Goal: Task Accomplishment & Management: Use online tool/utility

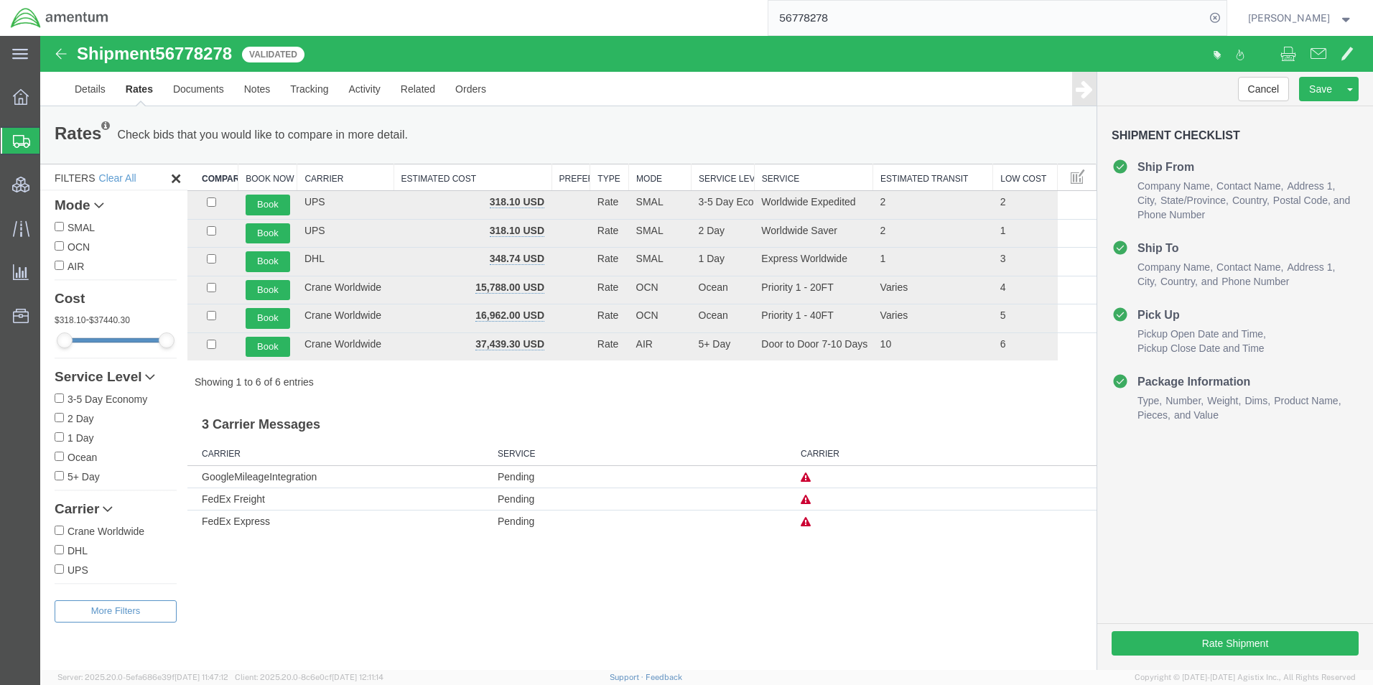
click at [0, 0] on span "Shipment Manager" at bounding box center [0, 0] width 0 height 0
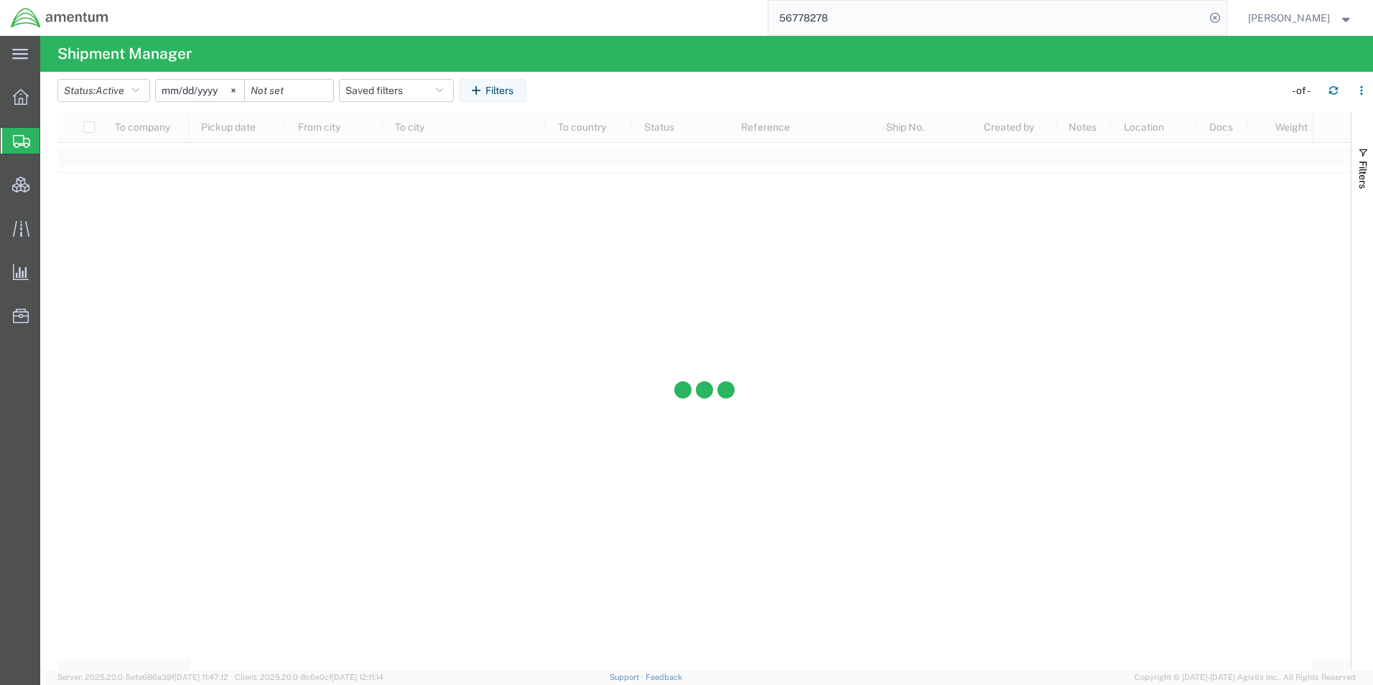
click at [820, 18] on input "56778278" at bounding box center [987, 18] width 437 height 34
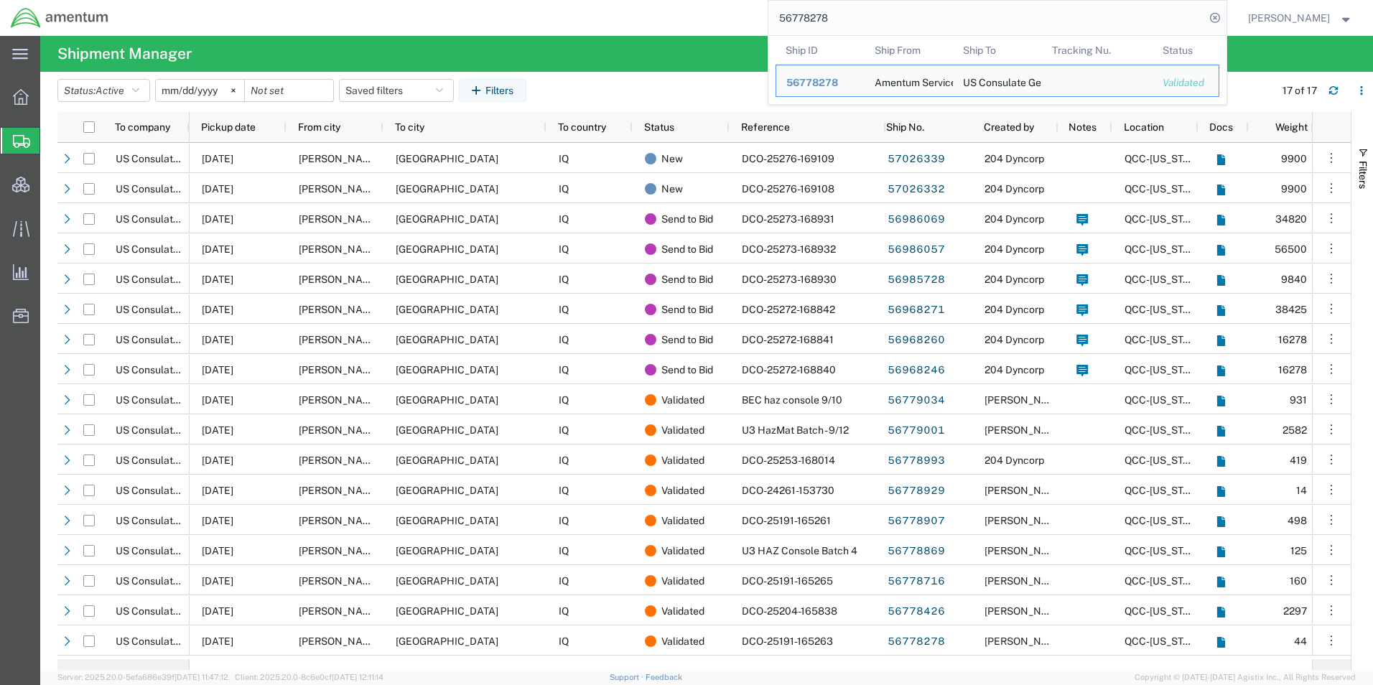
click at [820, 18] on input "56778278" at bounding box center [987, 18] width 437 height 34
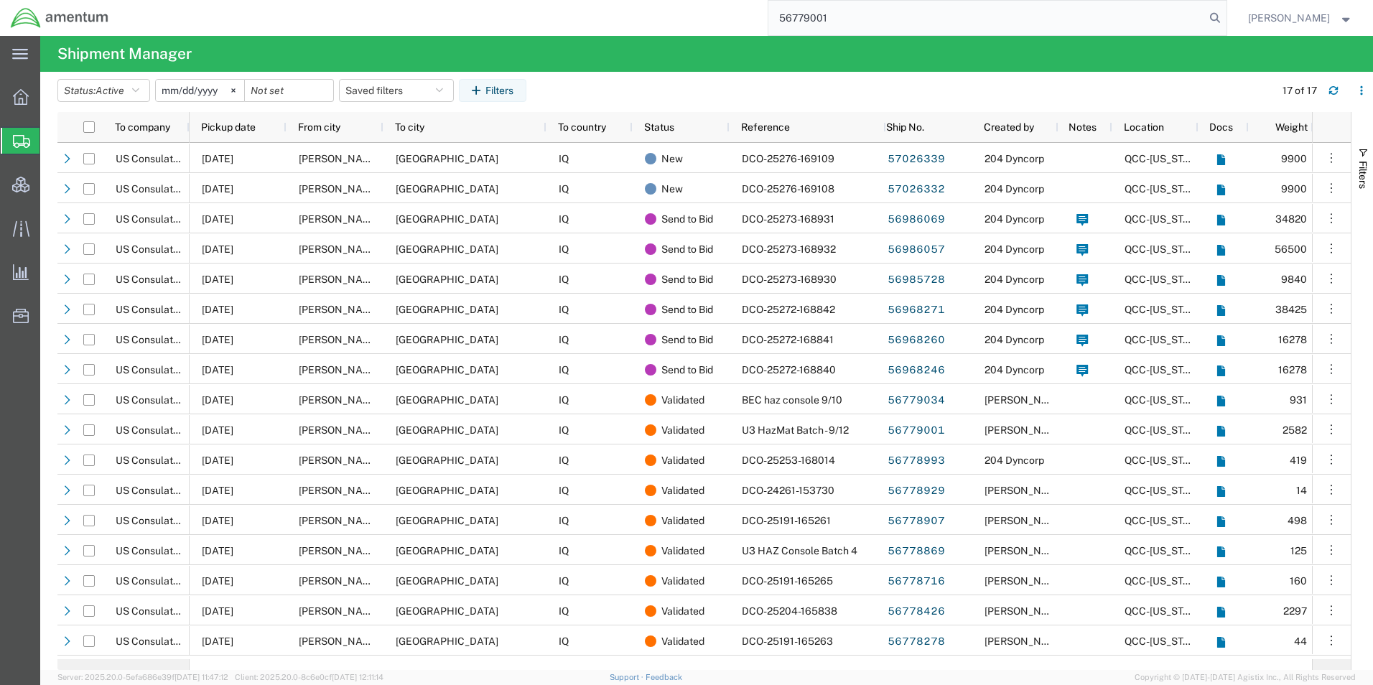
type input "56779001"
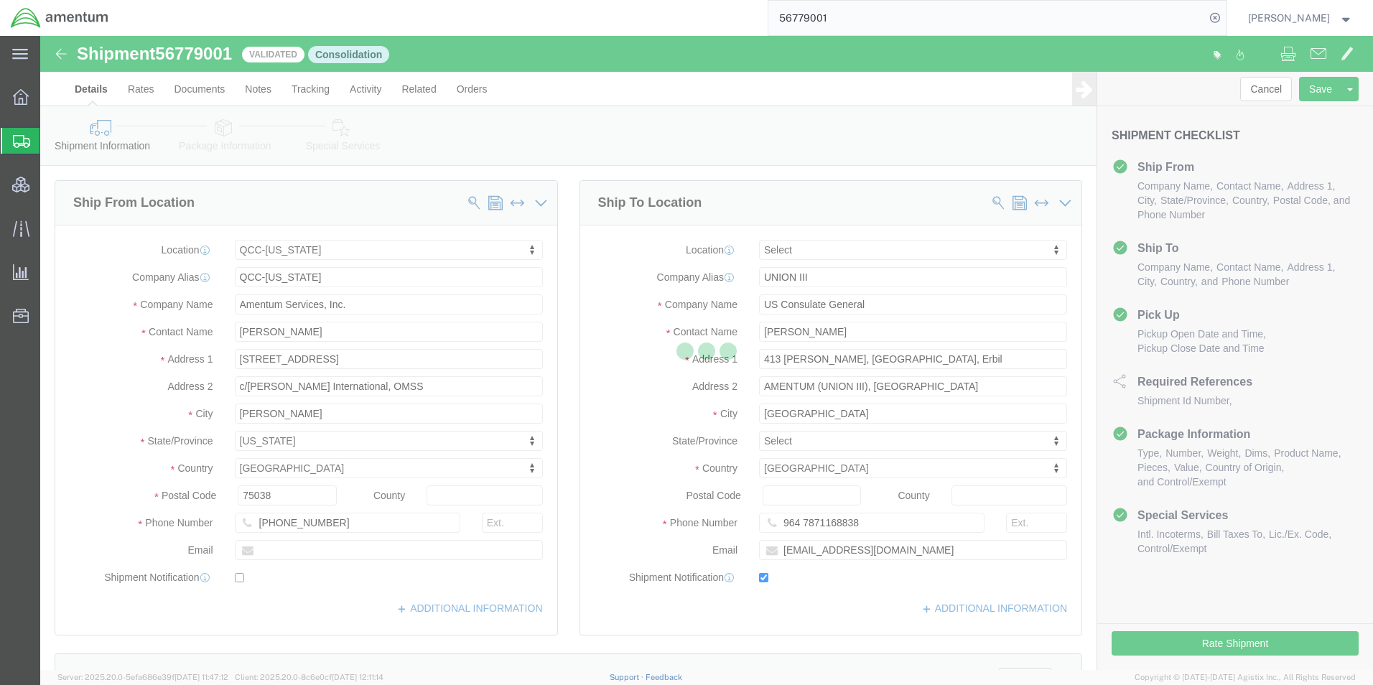
select select "42668"
select select
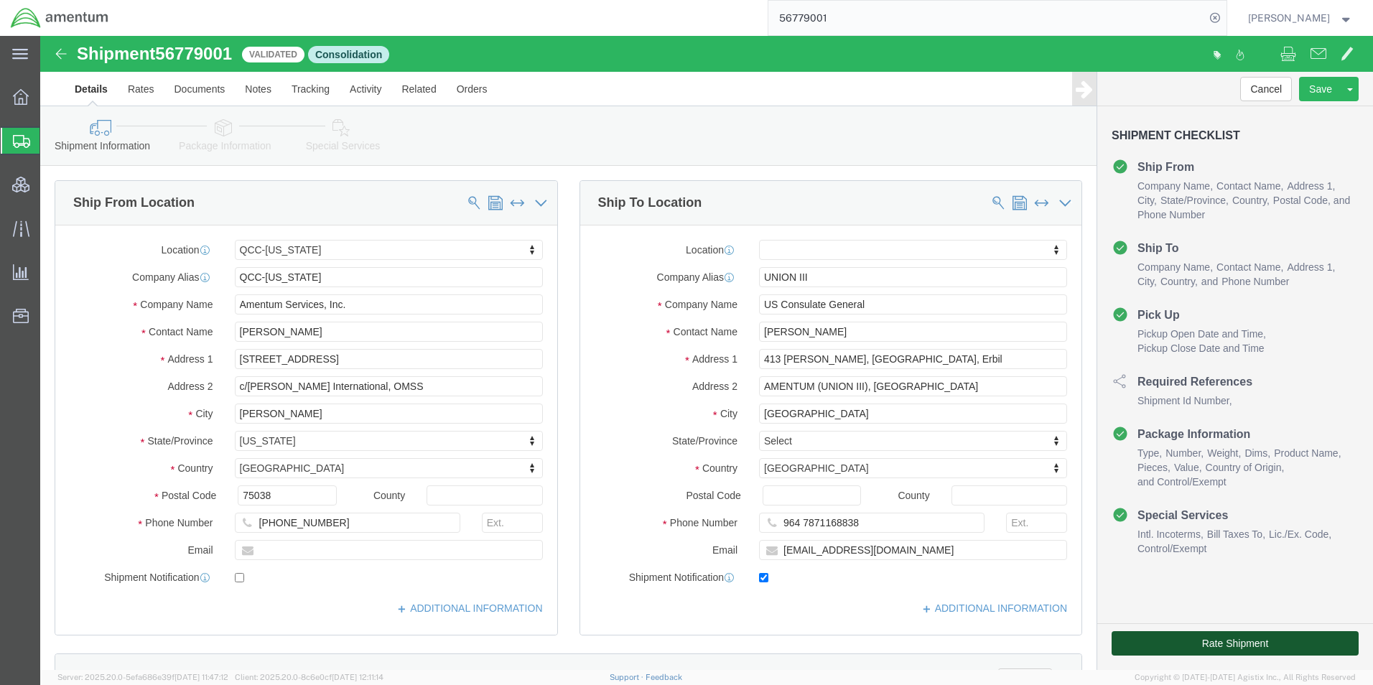
click button "Rate Shipment"
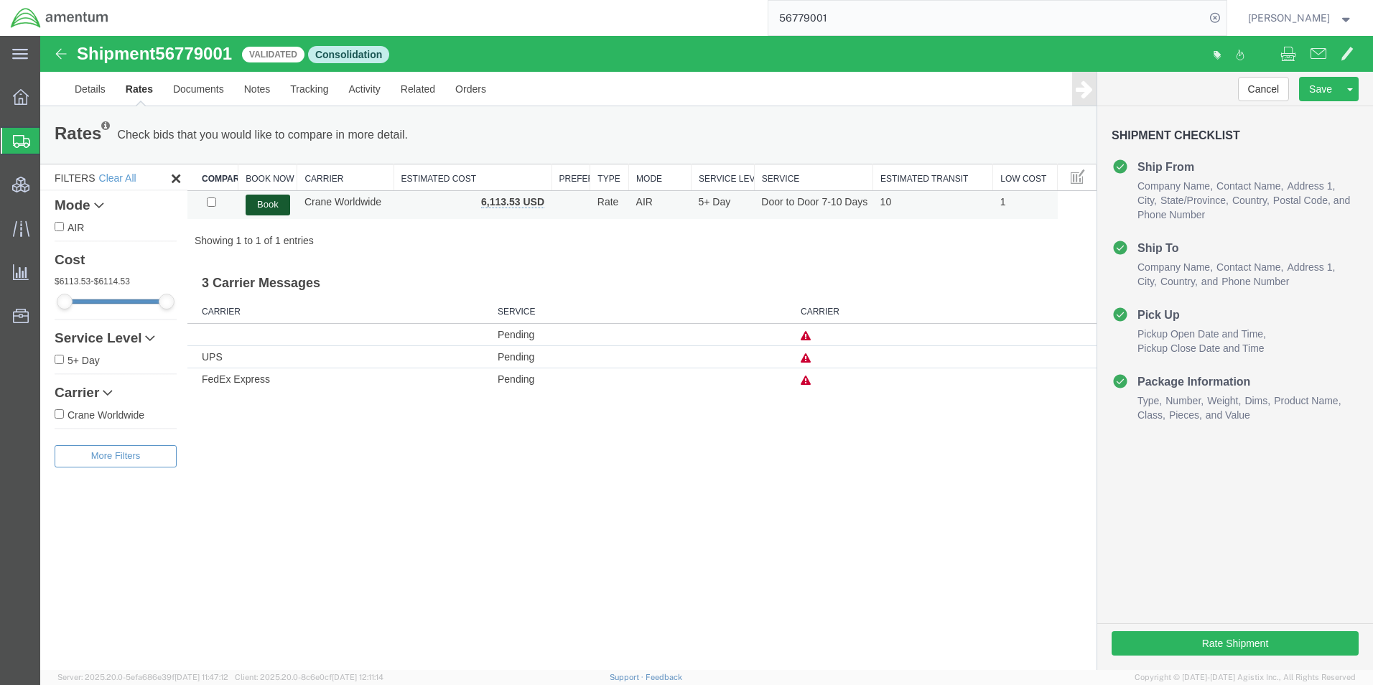
click at [267, 206] on button "Book" at bounding box center [268, 205] width 45 height 21
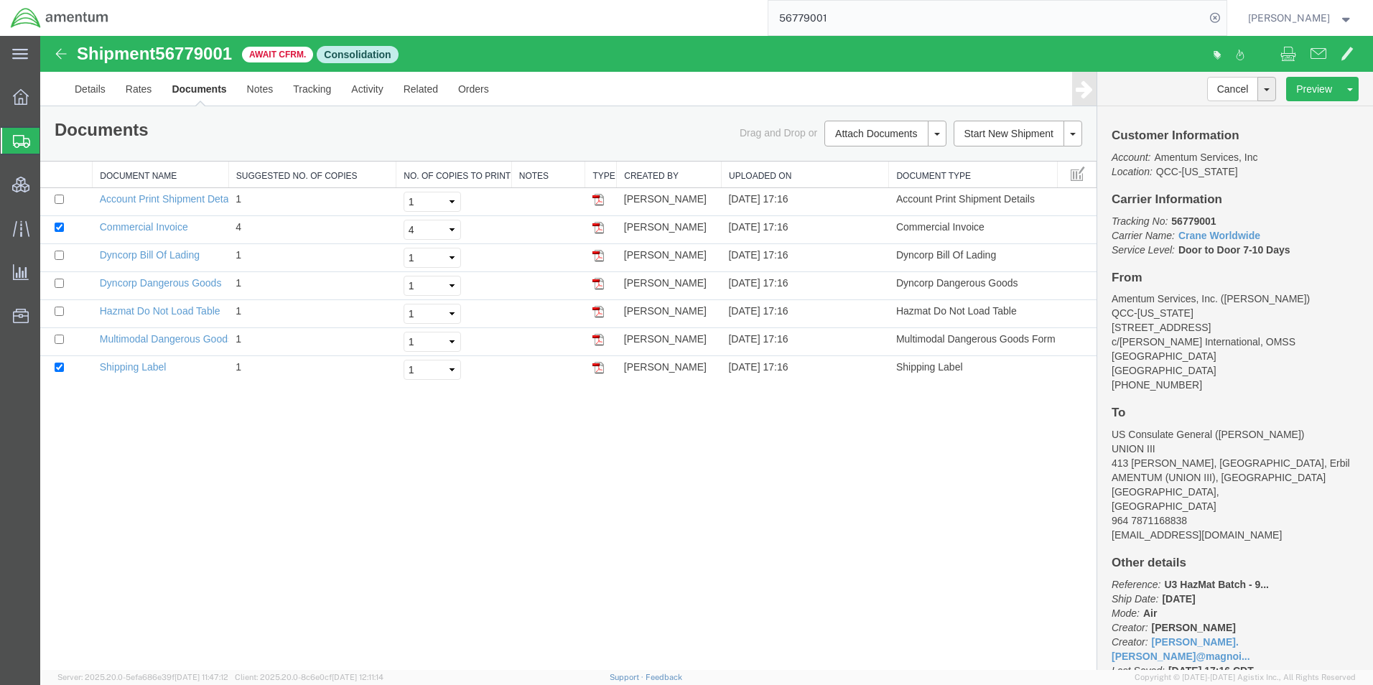
click at [816, 18] on input "56779001" at bounding box center [987, 18] width 437 height 34
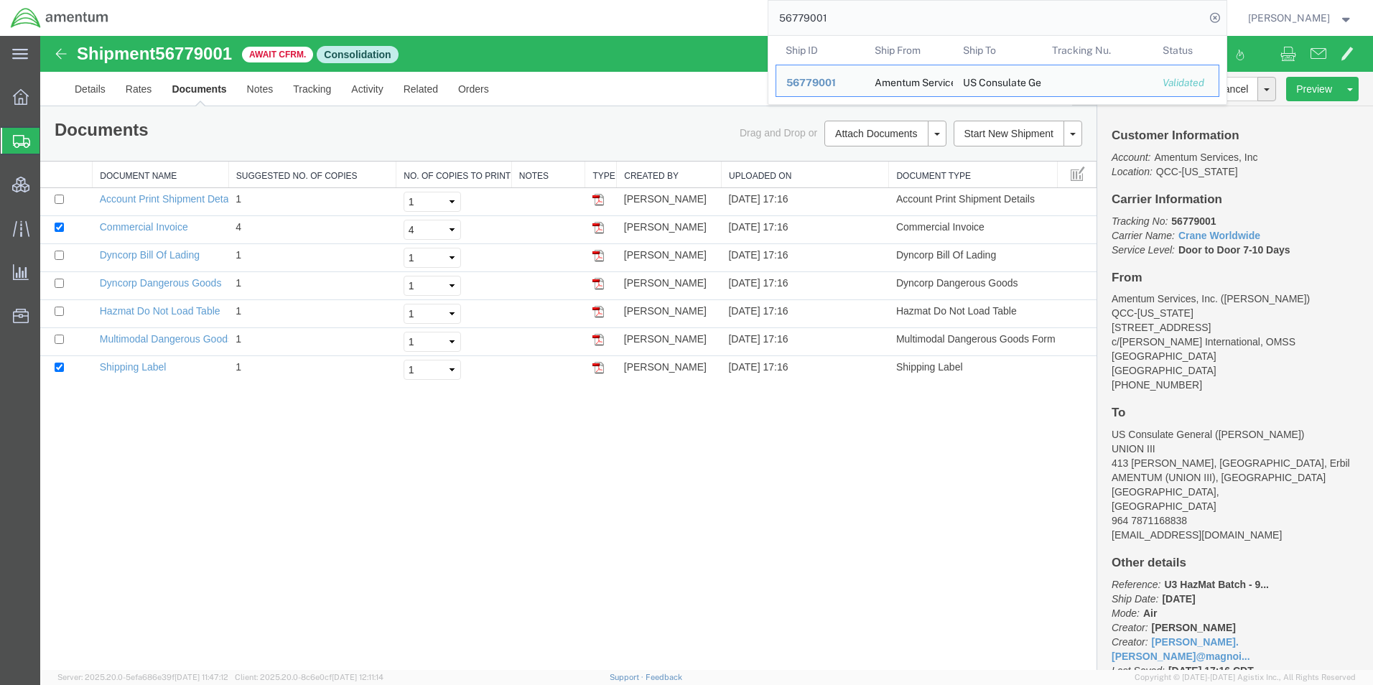
paste input "8278"
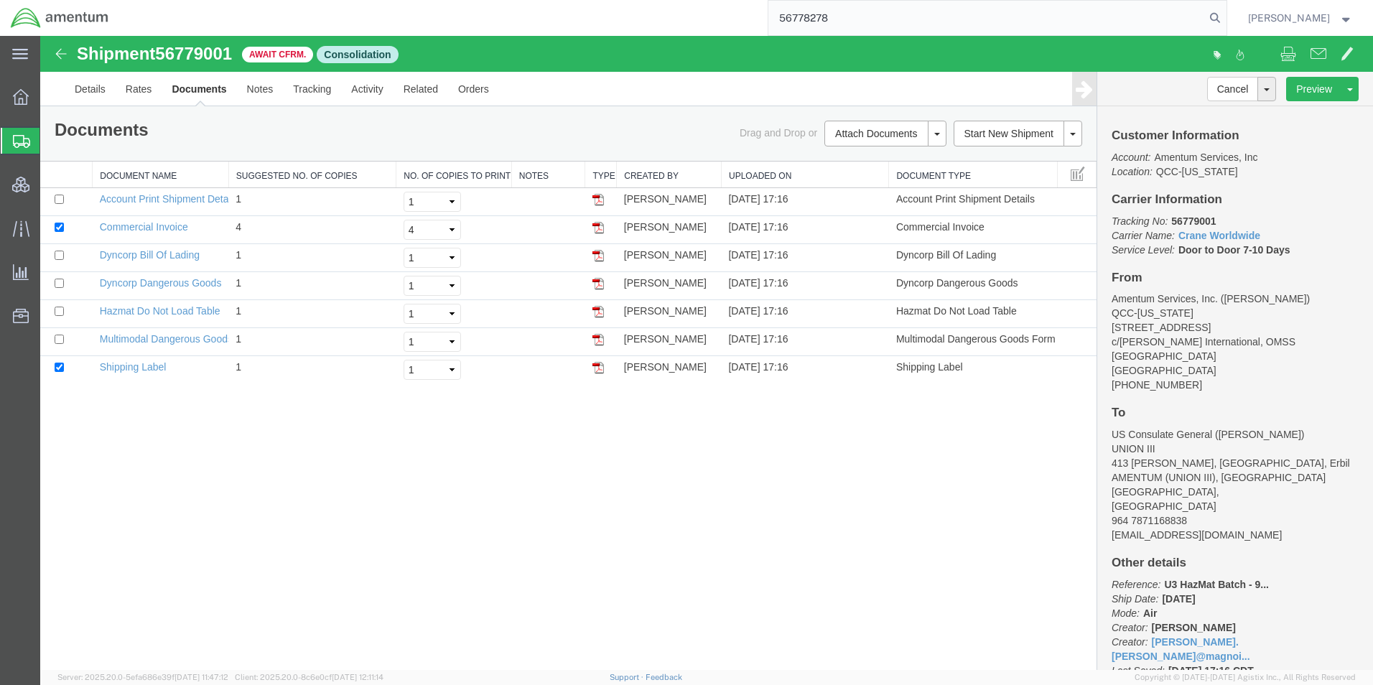
type input "56778278"
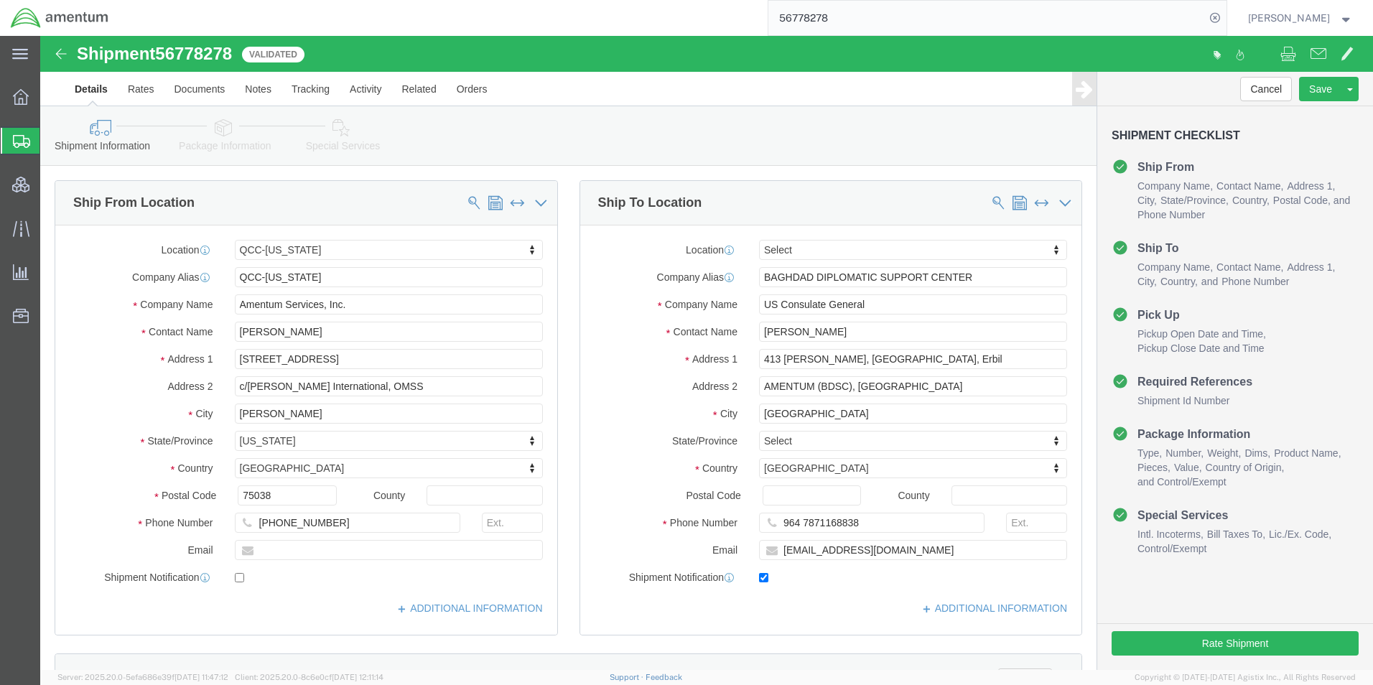
select select "42668"
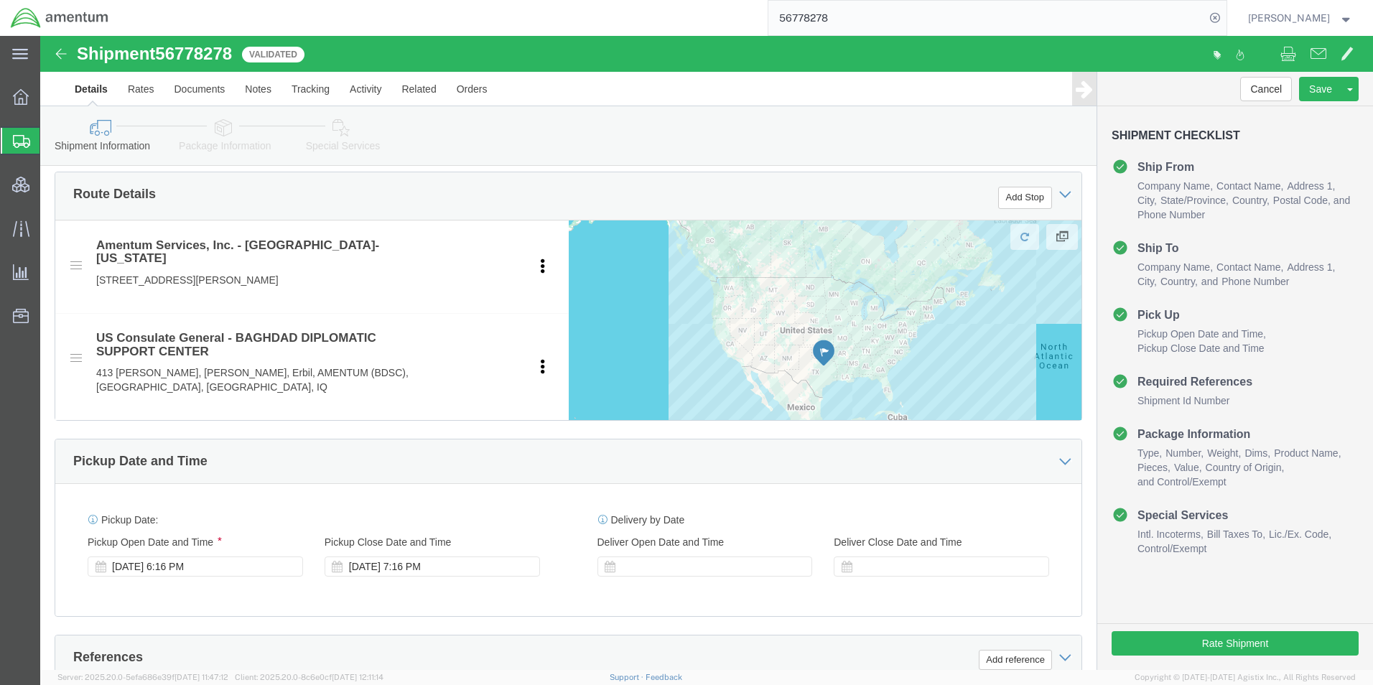
scroll to position [503, 0]
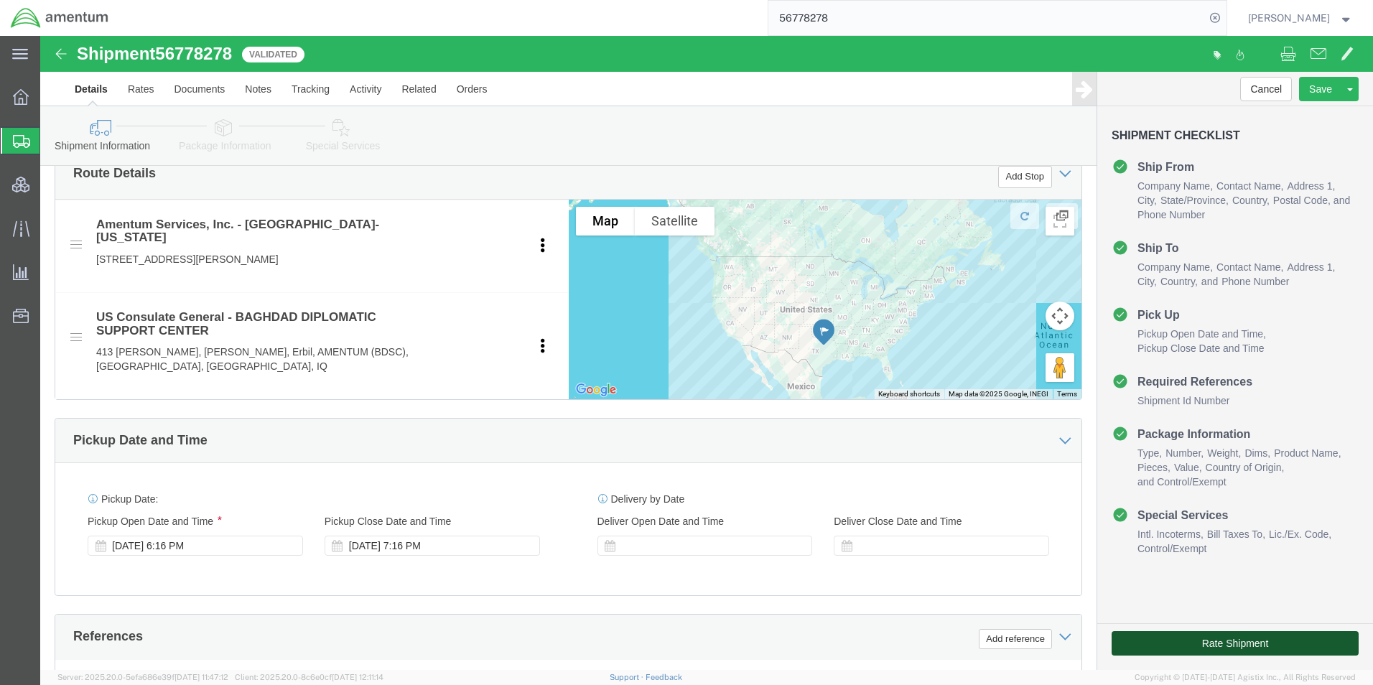
click button "Rate Shipment"
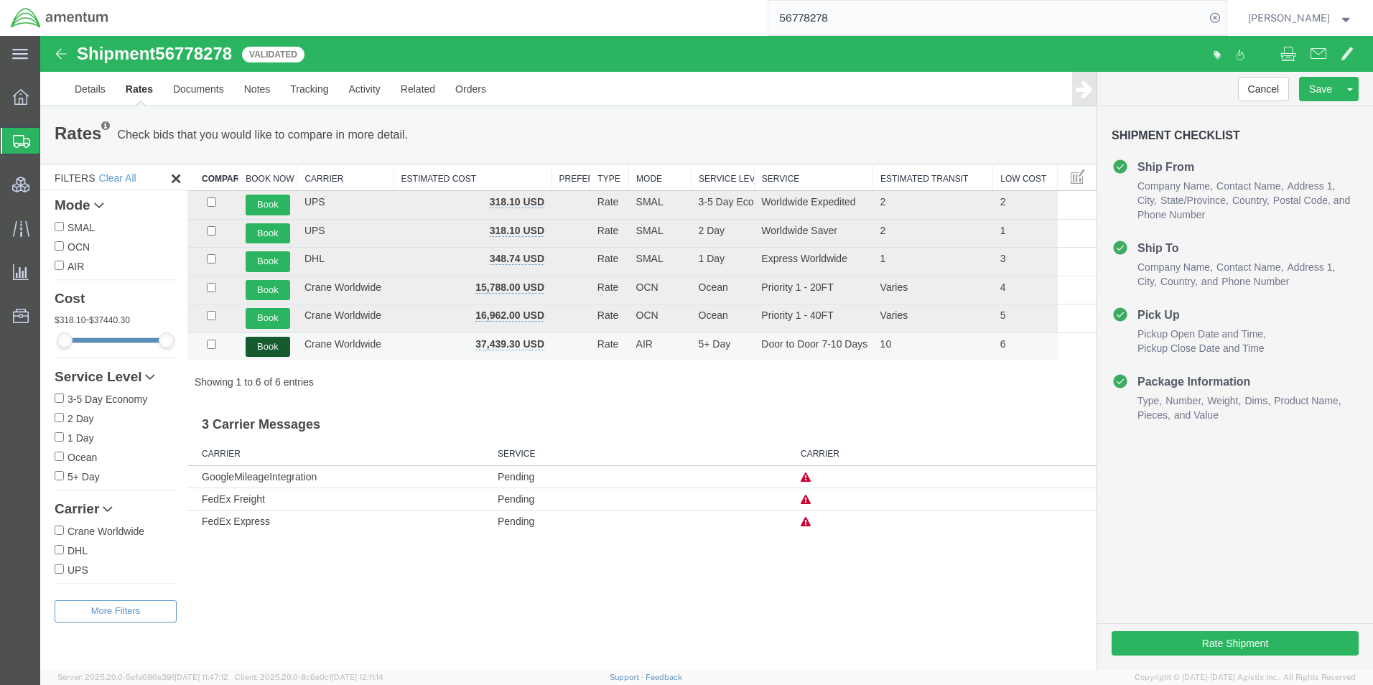
click at [269, 350] on button "Book" at bounding box center [268, 347] width 45 height 21
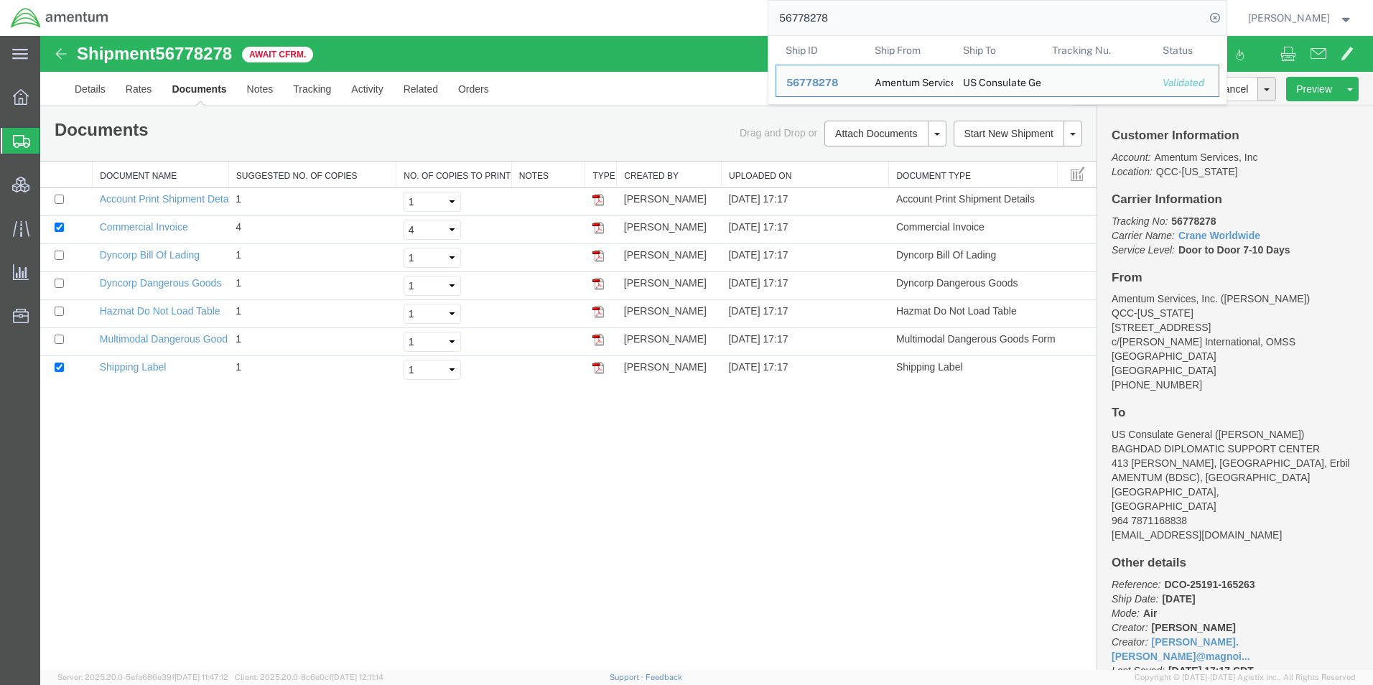
click at [828, 25] on input "56778278" at bounding box center [987, 18] width 437 height 34
paste input "9034"
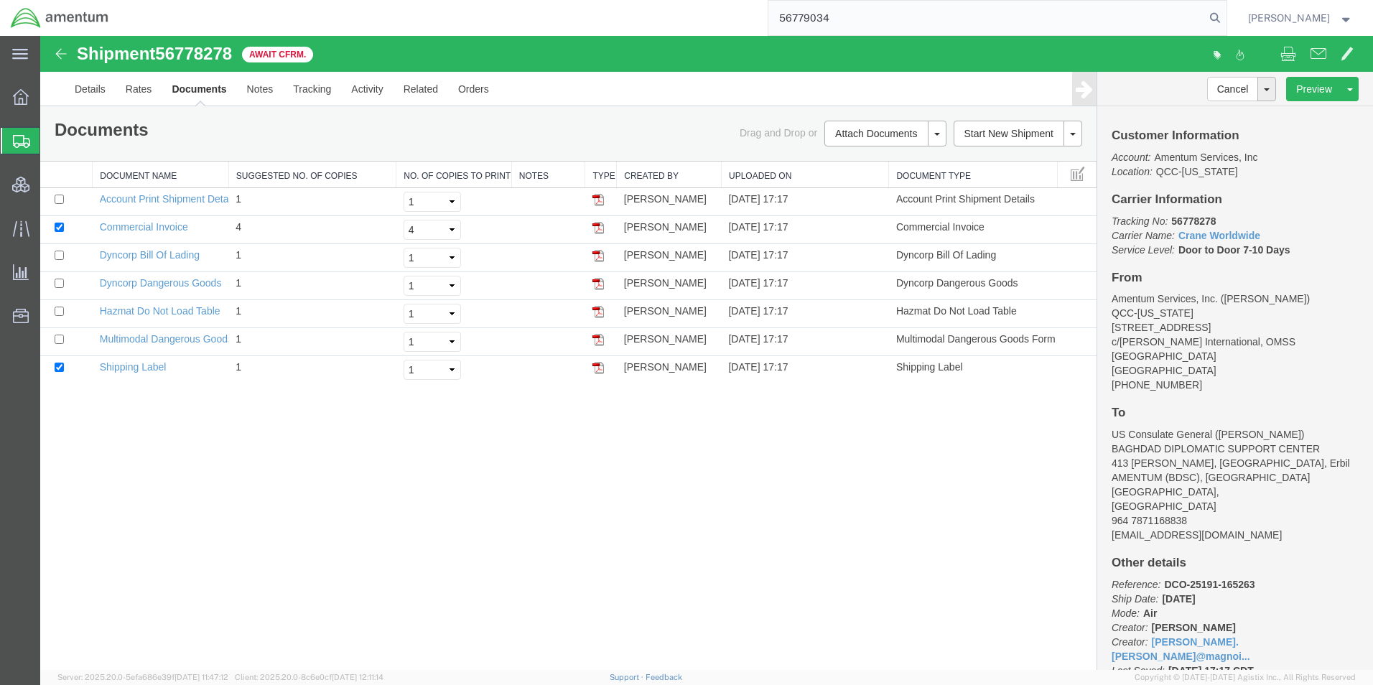
type input "56779034"
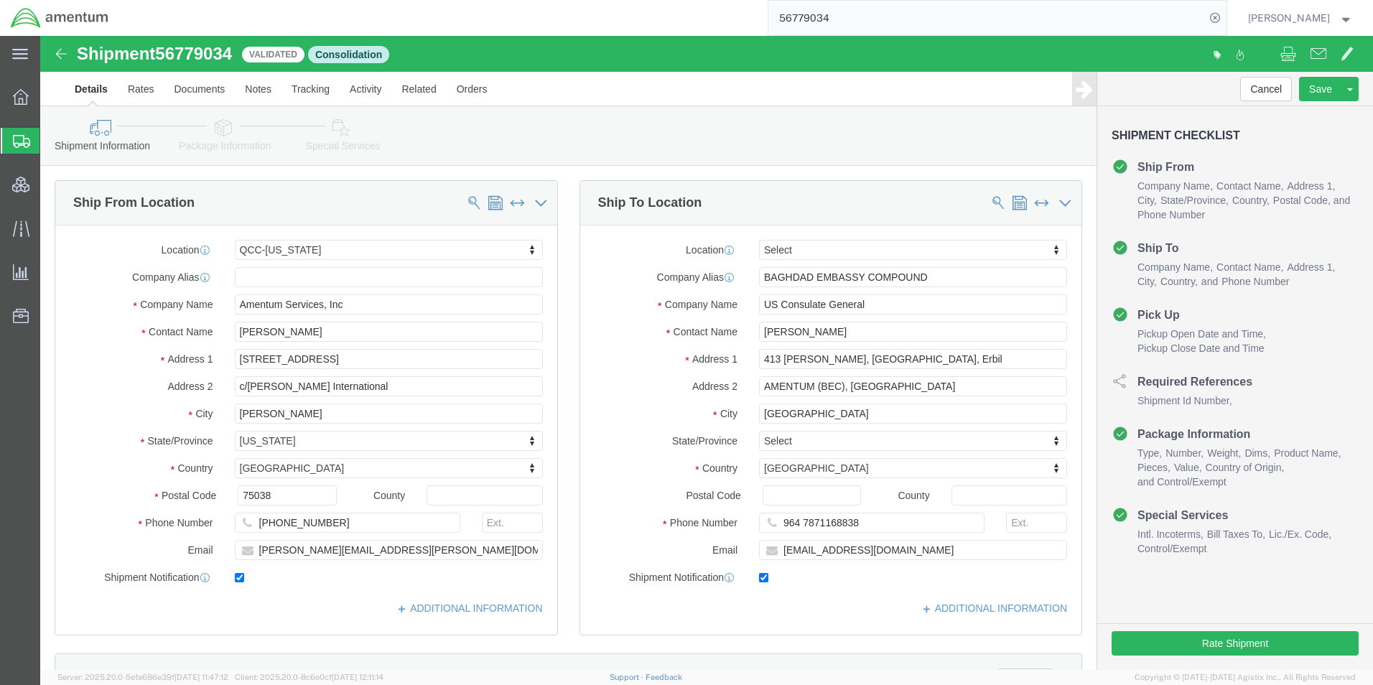
select select "42668"
click button "Rate Shipment"
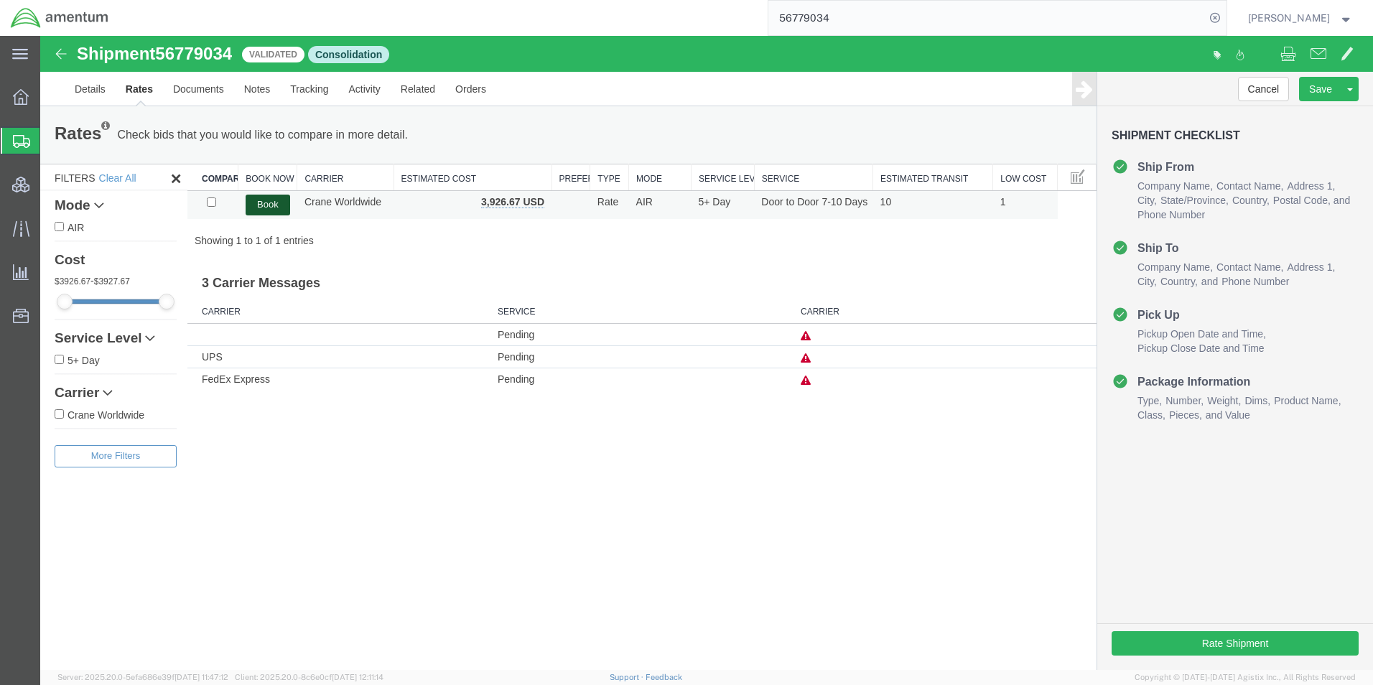
click at [262, 205] on button "Book" at bounding box center [268, 205] width 45 height 21
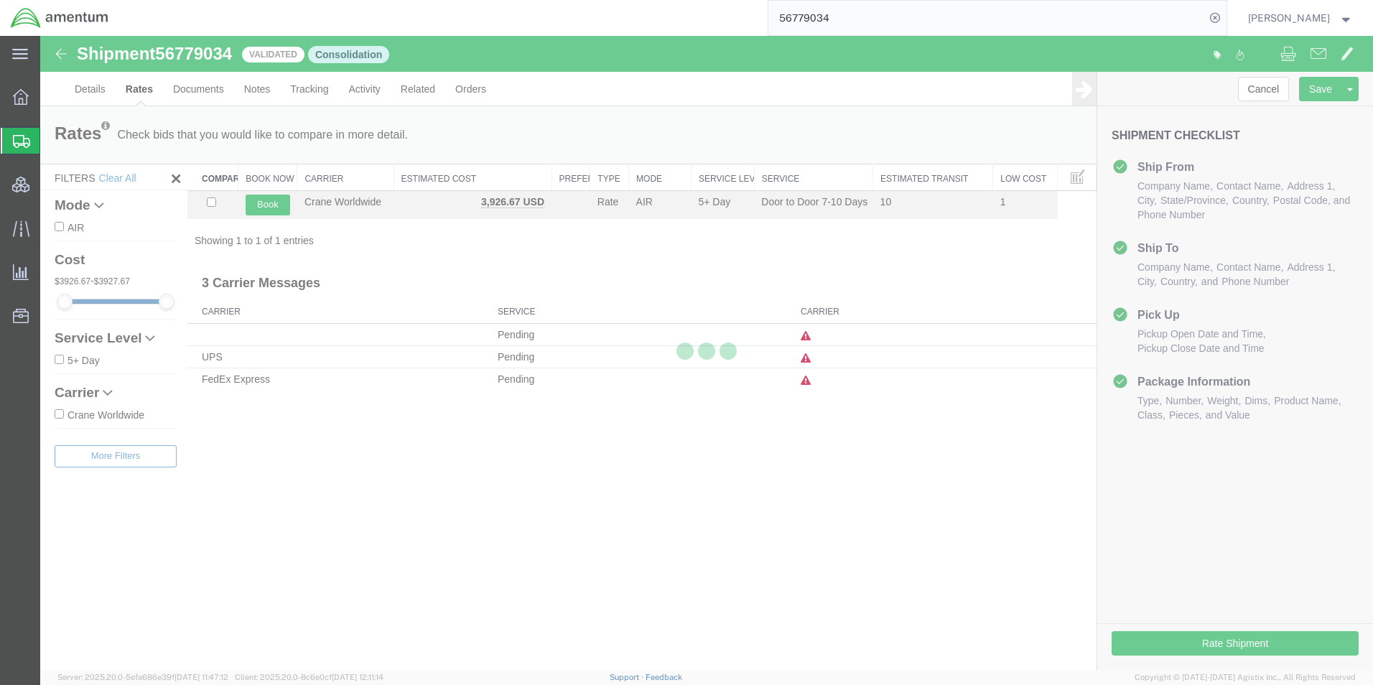
click at [833, 19] on input "56779034" at bounding box center [987, 18] width 437 height 34
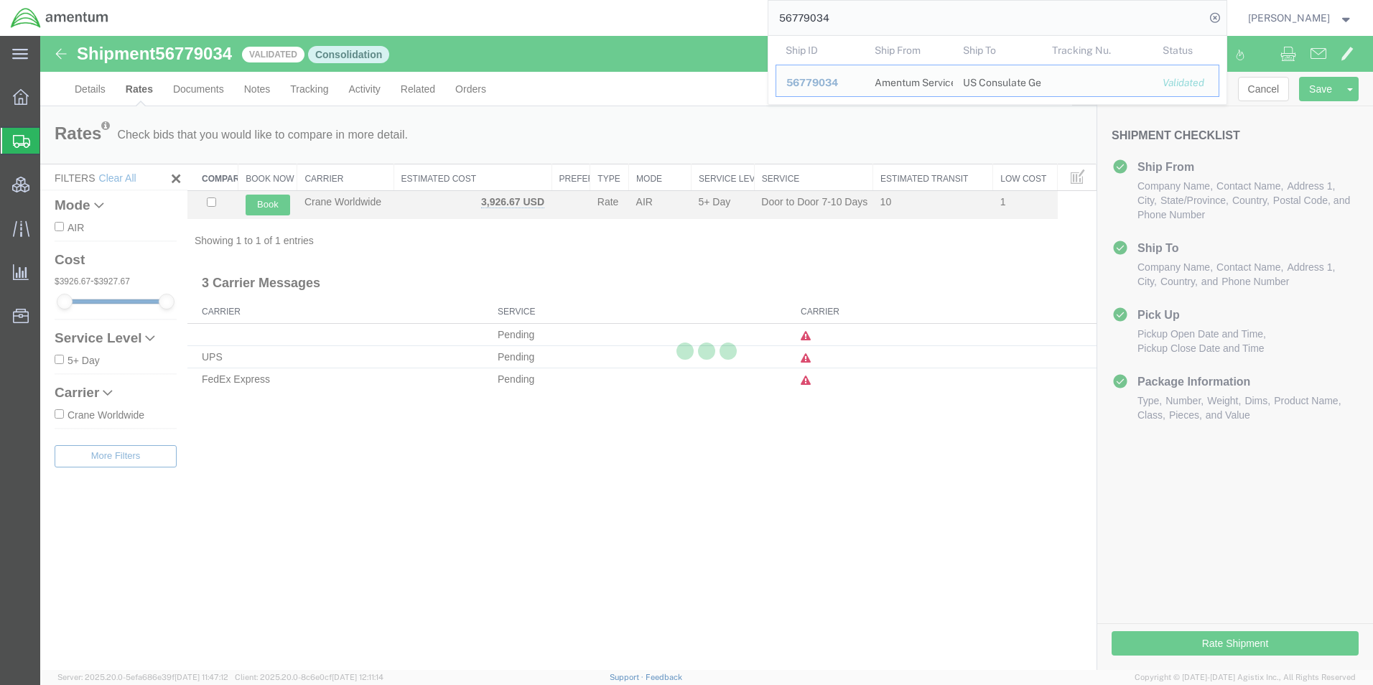
click at [833, 19] on input "56779034" at bounding box center [987, 18] width 437 height 34
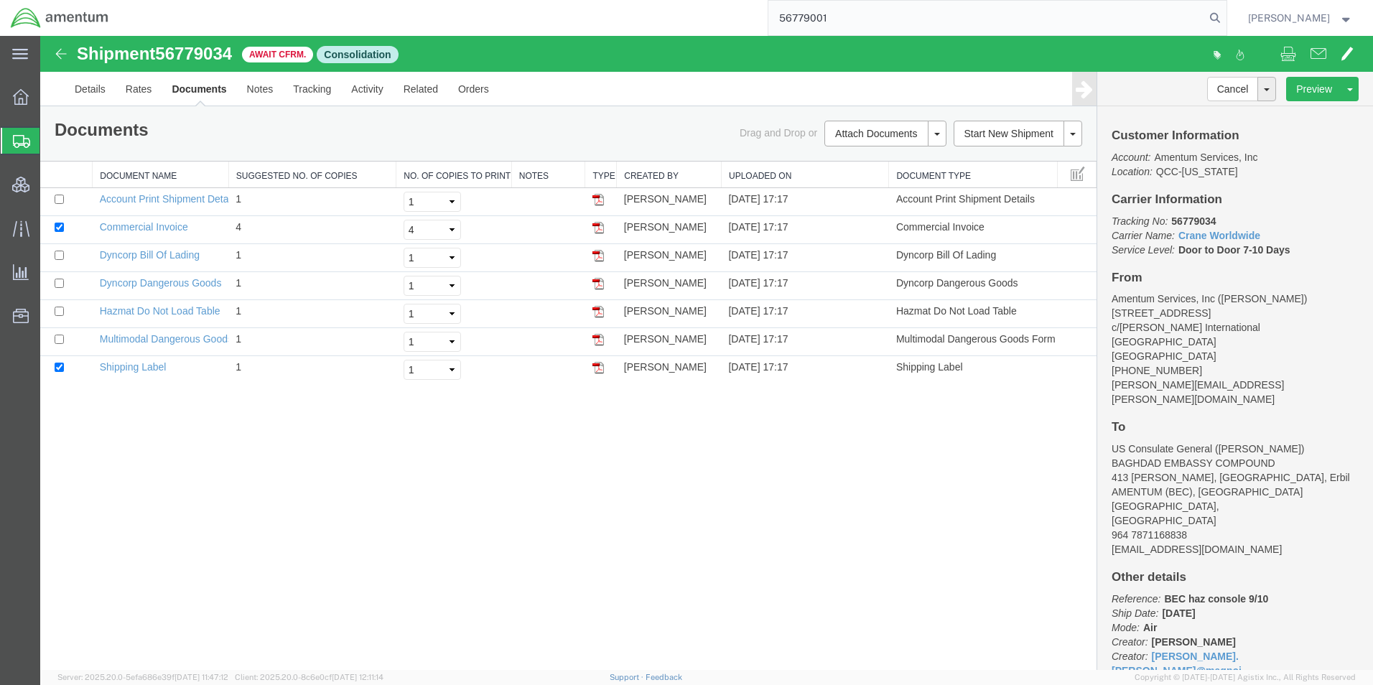
type input "56779001"
click at [1065, 27] on input "56779001" at bounding box center [987, 18] width 437 height 34
drag, startPoint x: 1238, startPoint y: 18, endPoint x: 1150, endPoint y: 69, distance: 102.0
click at [1225, 18] on icon at bounding box center [1215, 18] width 20 height 20
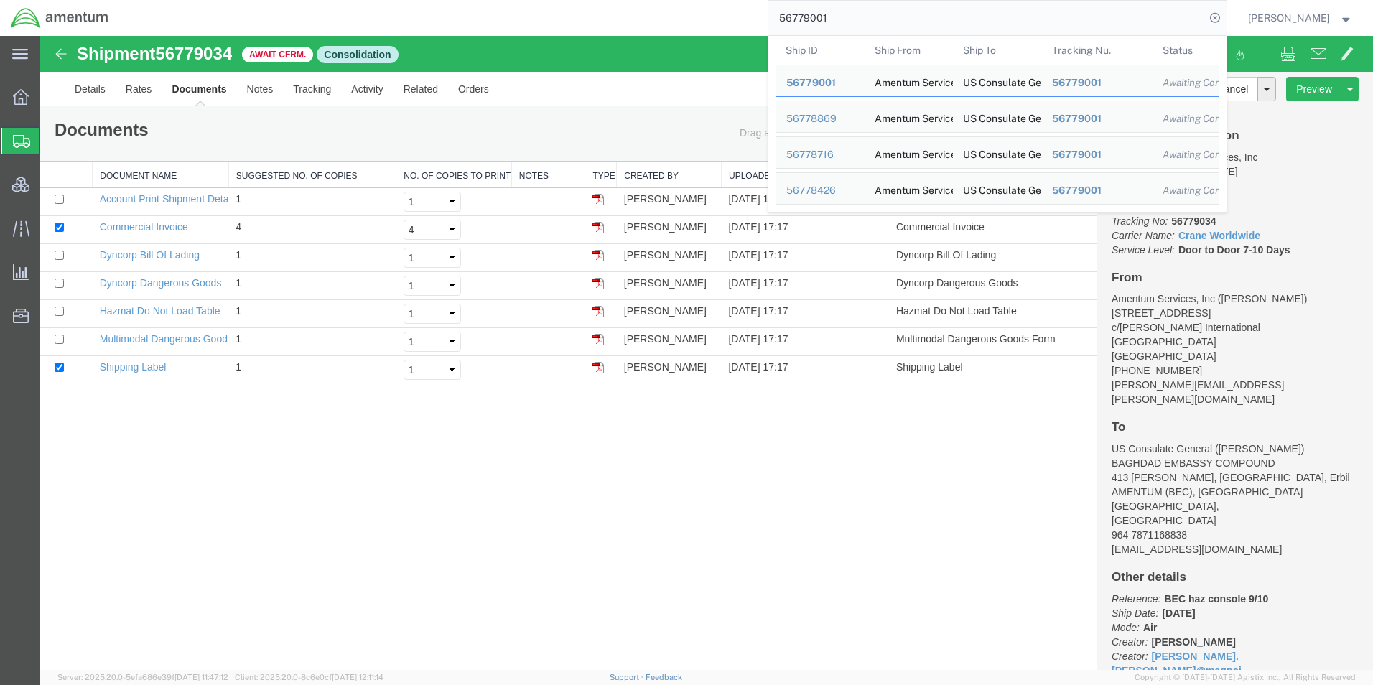
click at [891, 445] on div "Shipment 56779034 7 of 7 Await Cfrm. Consolidation Details Rates Documents Note…" at bounding box center [706, 353] width 1333 height 634
